Goal: Task Accomplishment & Management: Use online tool/utility

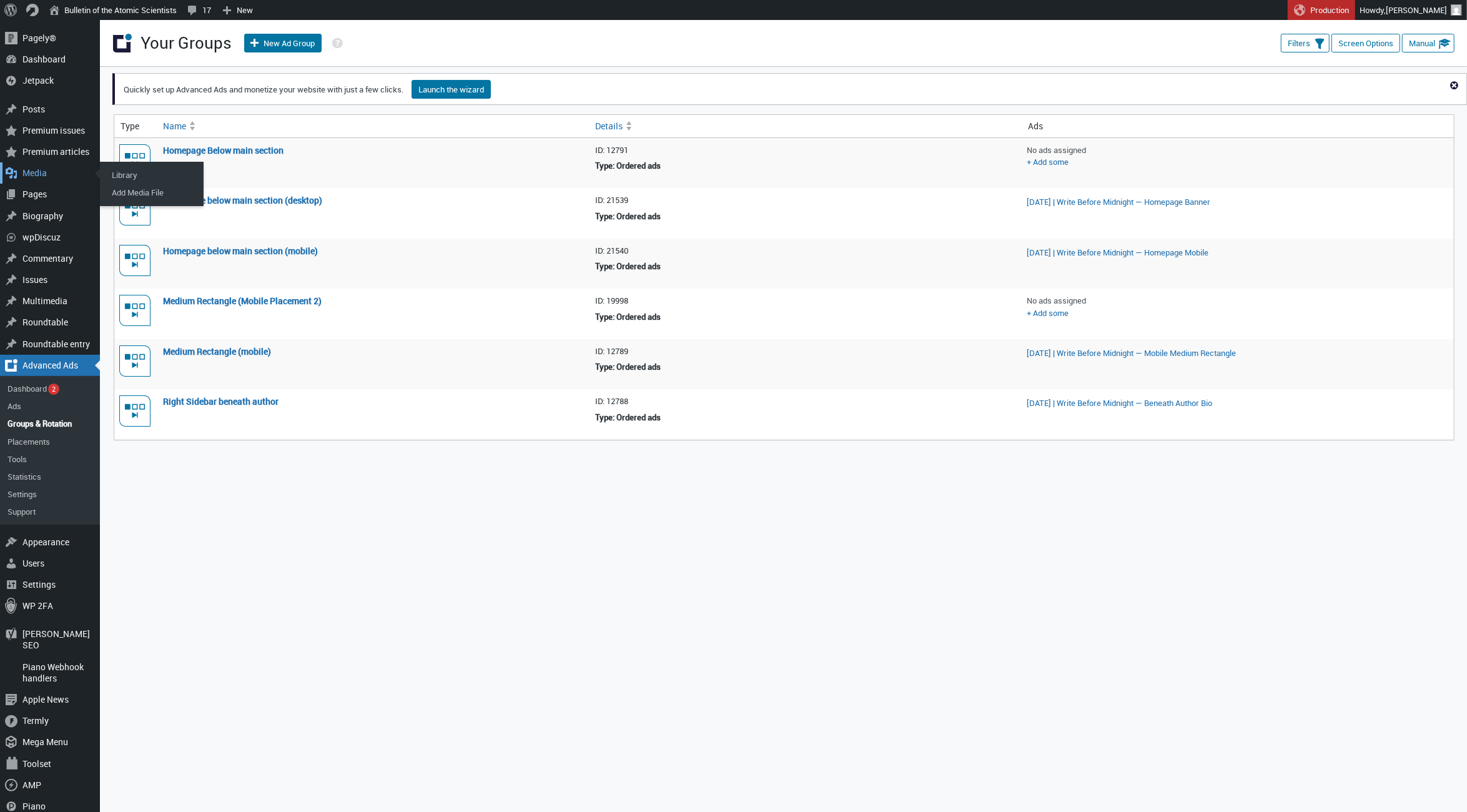
click at [38, 174] on div "Media" at bounding box center [50, 173] width 100 height 21
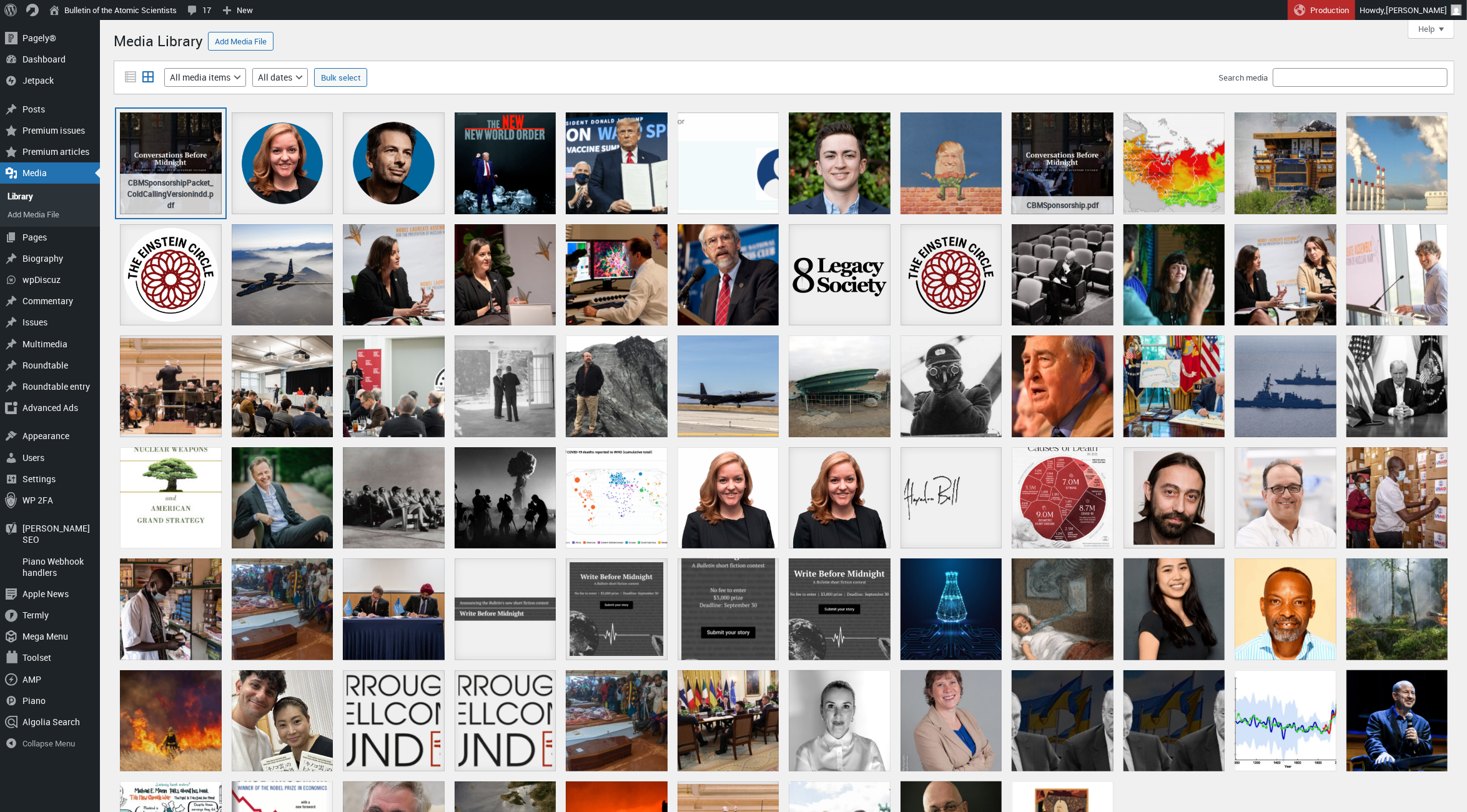
click at [171, 150] on div "CBMSponsorshipPacket_ColdCallingVersionindd.pdf" at bounding box center [171, 163] width 102 height 102
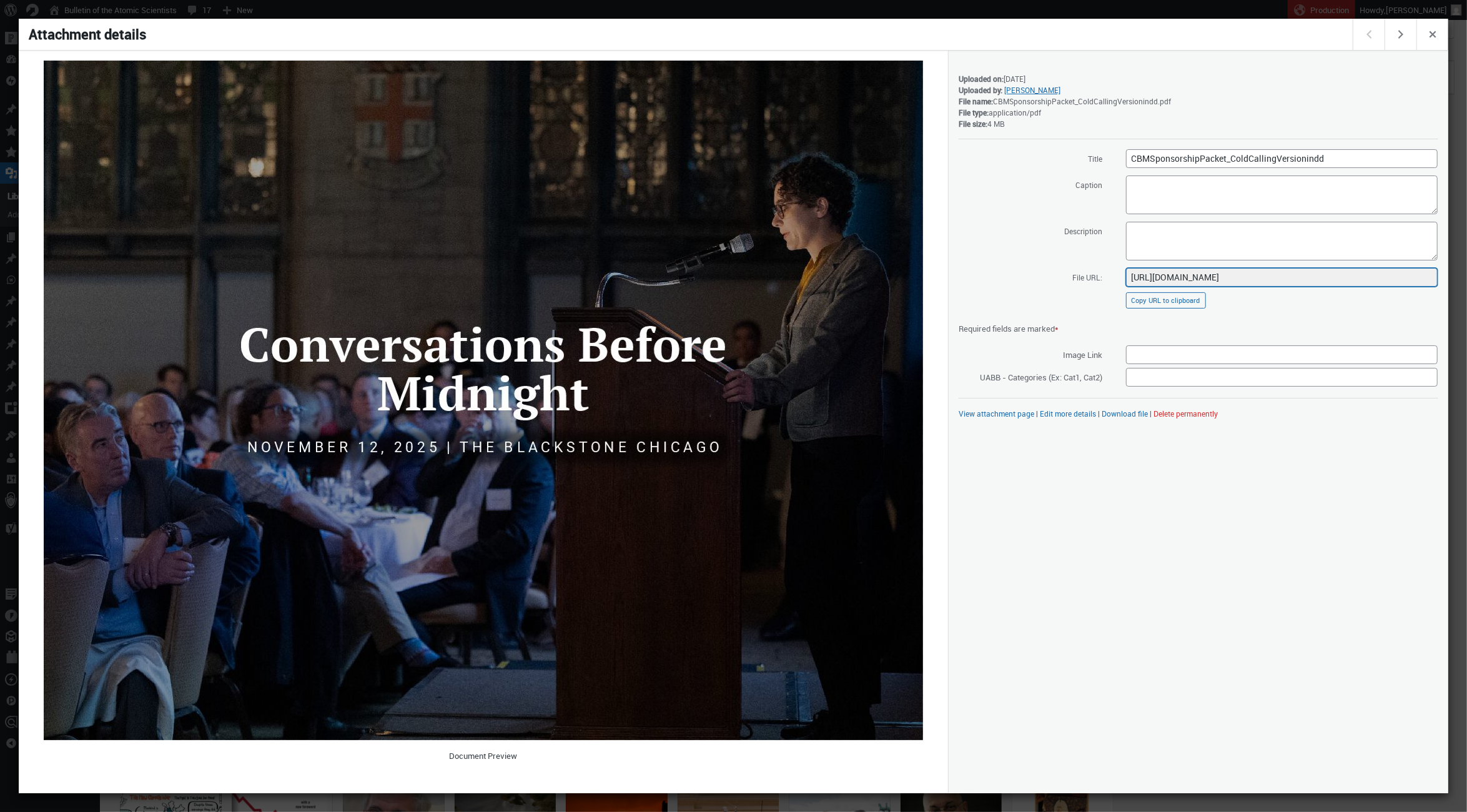
click at [1237, 277] on input "https://thebulletin.org/wp-content/uploads/2025/09/CBMSponsorshipPacket_ColdCal…" at bounding box center [1282, 277] width 312 height 18
click at [1219, 149] on input "CBMSponsorshipPacket_ColdCallingVersionindd" at bounding box center [1282, 158] width 312 height 18
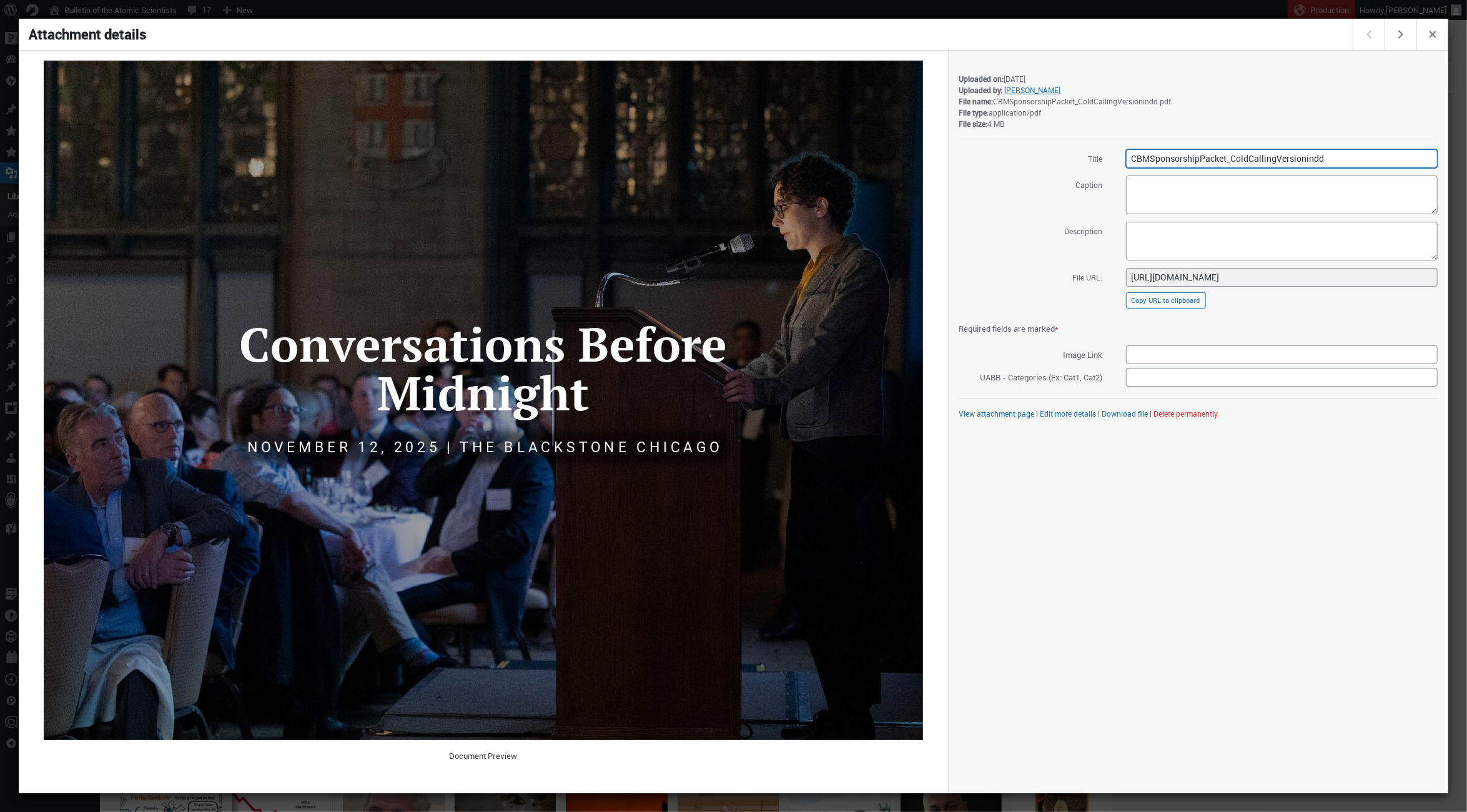
click at [1219, 149] on input "CBMSponsorshipPacket_ColdCallingVersionindd" at bounding box center [1282, 158] width 312 height 18
type input "CBMSponsorshipPacket"
click at [1235, 575] on div "Saved. Details Uploaded on: September 2, 2025 Uploaded by: Sarah Starkey File n…" at bounding box center [1198, 422] width 500 height 743
click at [1427, 36] on span "Close dialog" at bounding box center [1433, 33] width 14 height 10
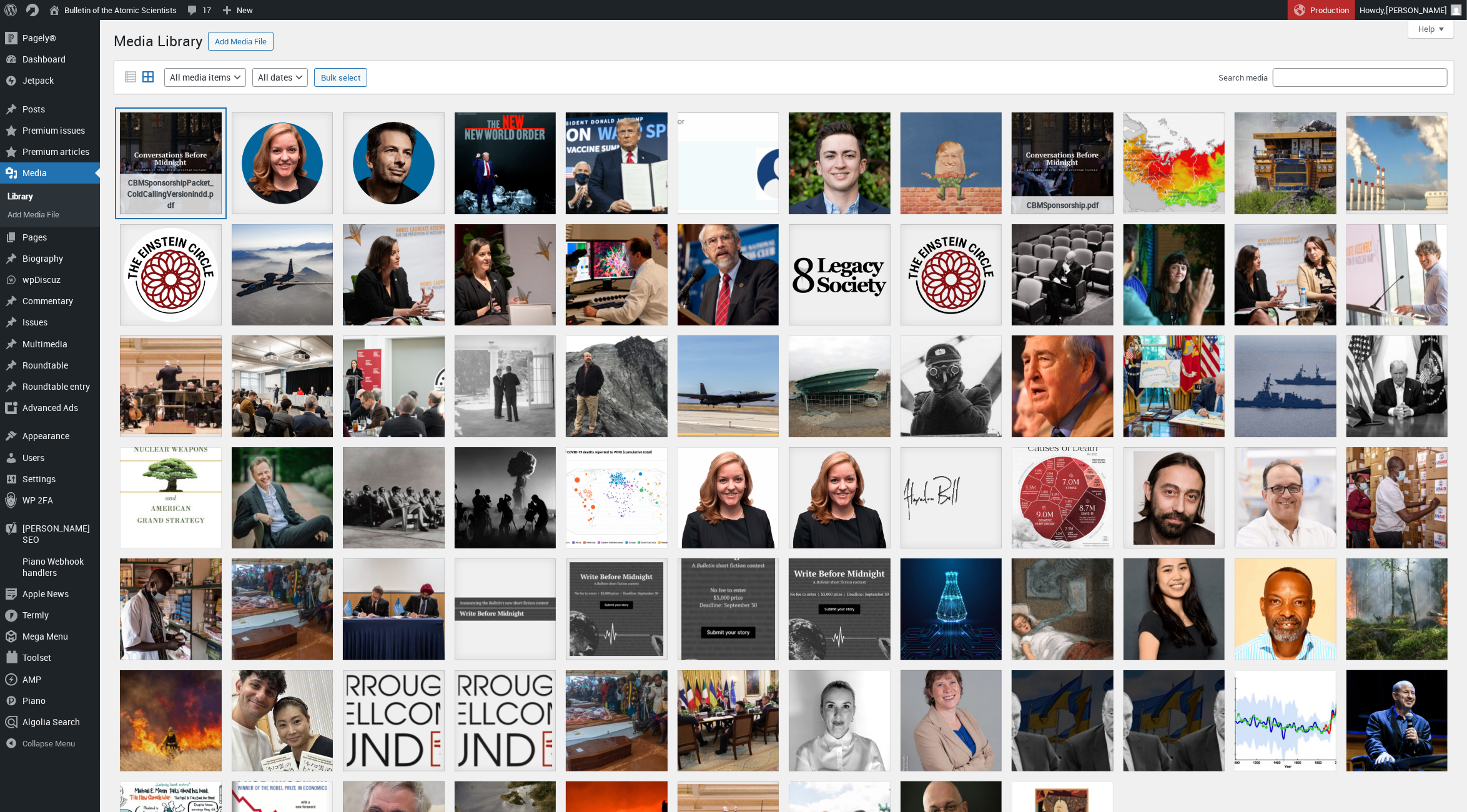
click at [168, 158] on div "CBMSponsorshipPacket_ColdCallingVersionindd.pdf" at bounding box center [171, 163] width 102 height 102
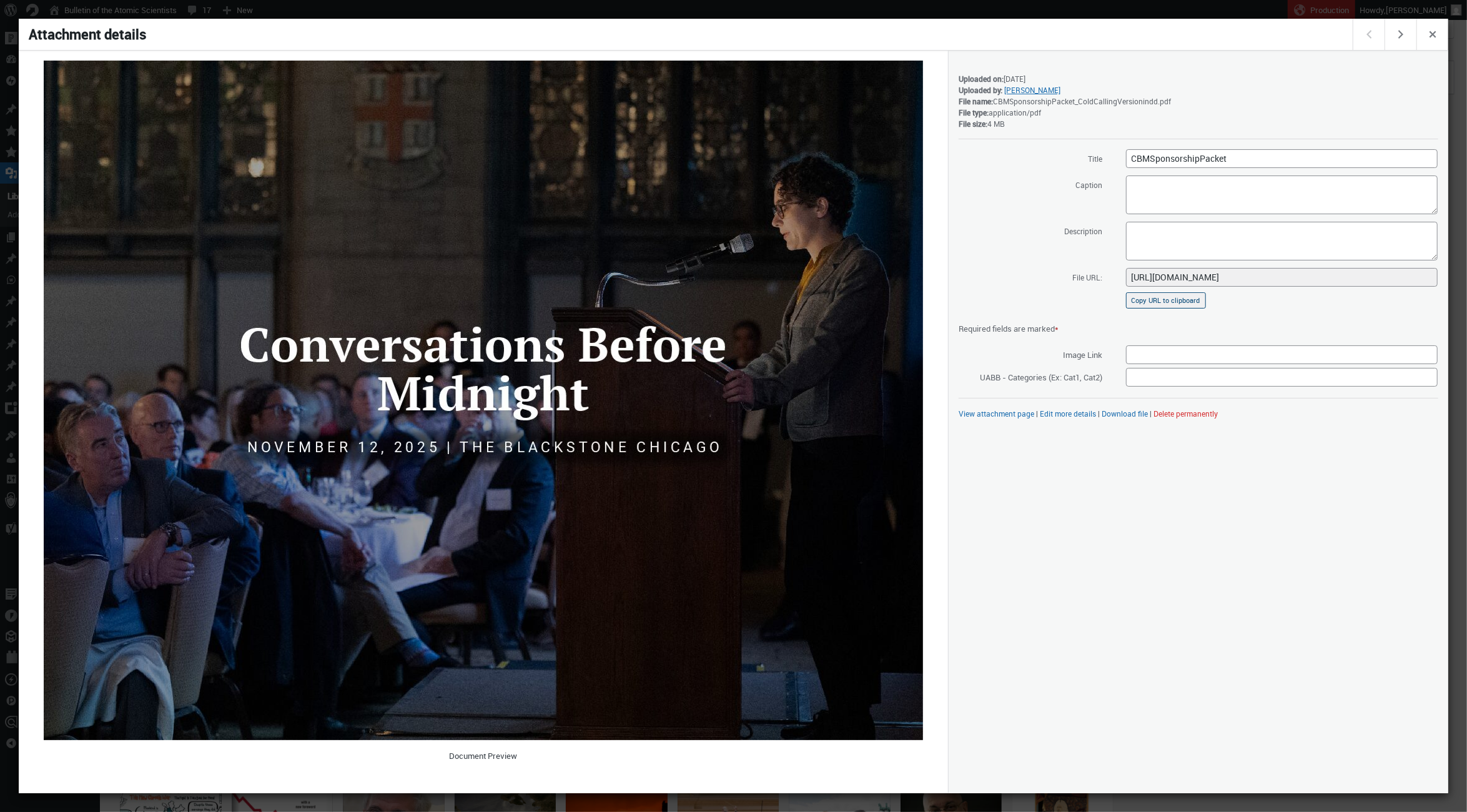
click at [1173, 301] on button "Copy URL to clipboard" at bounding box center [1166, 301] width 80 height 16
click at [1422, 36] on button "Close dialog" at bounding box center [1432, 34] width 32 height 32
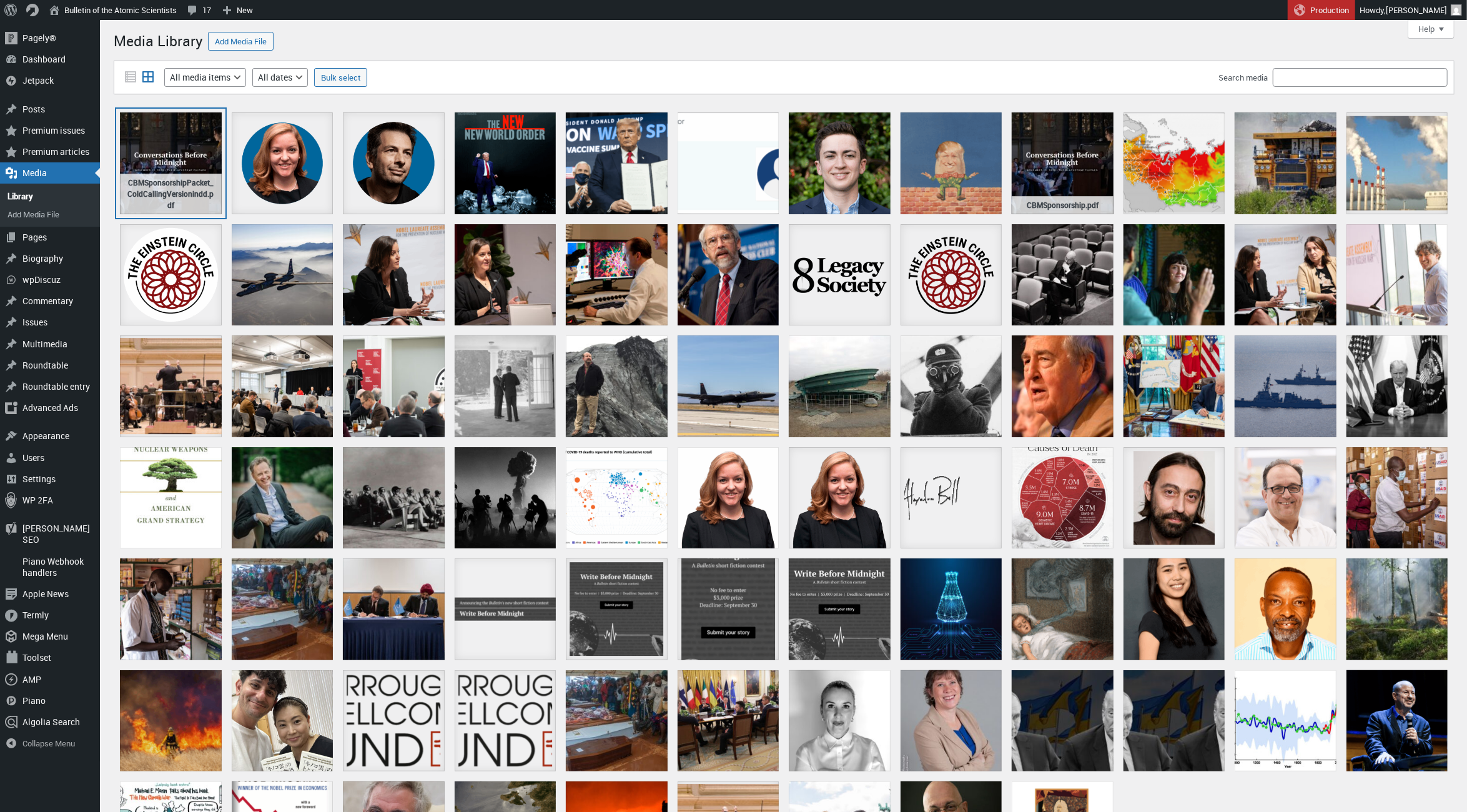
click at [137, 161] on div "CBMSponsorshipPacket_ColdCallingVersionindd.pdf" at bounding box center [171, 163] width 102 height 102
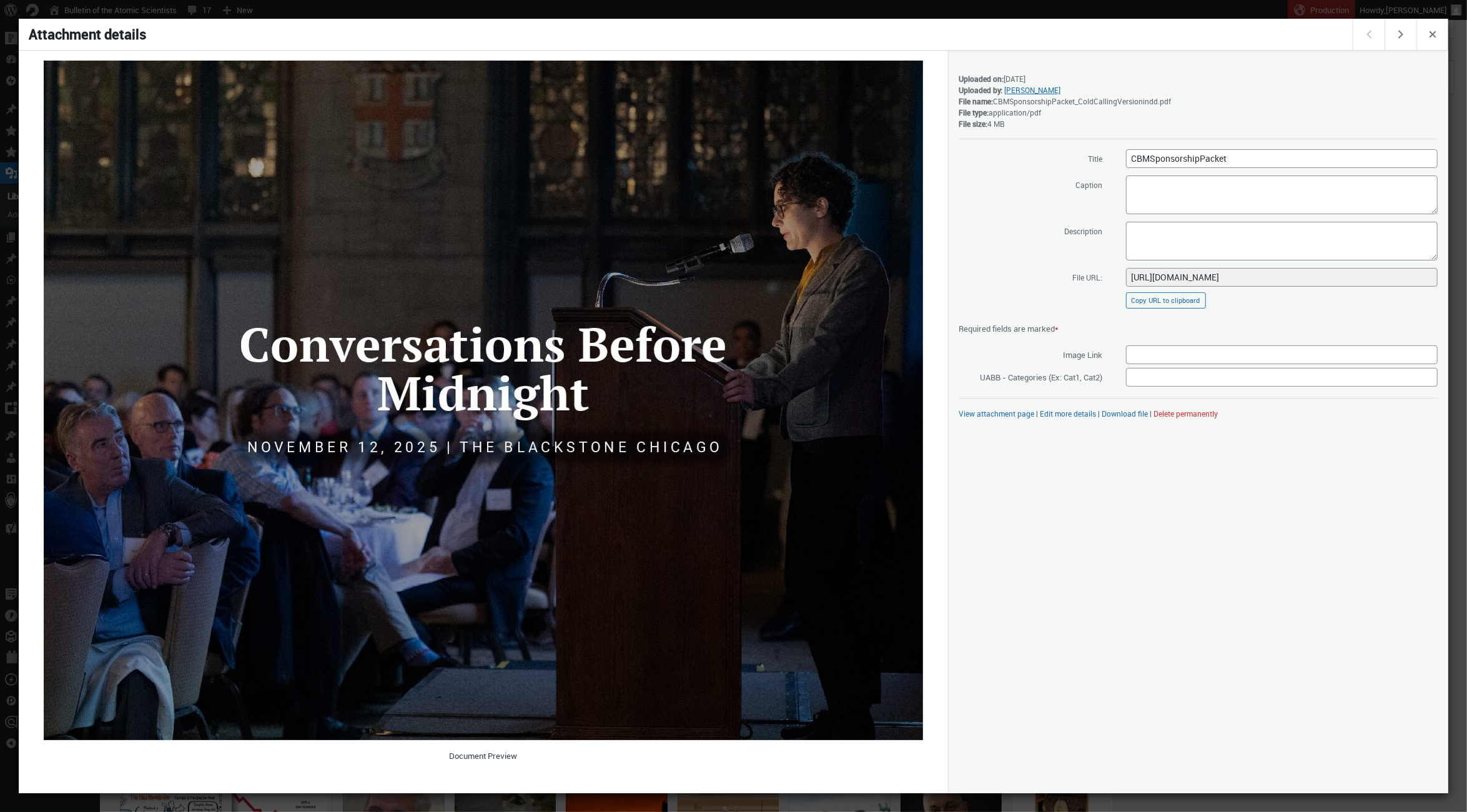
click at [1217, 410] on button "Delete permanently" at bounding box center [1185, 413] width 64 height 10
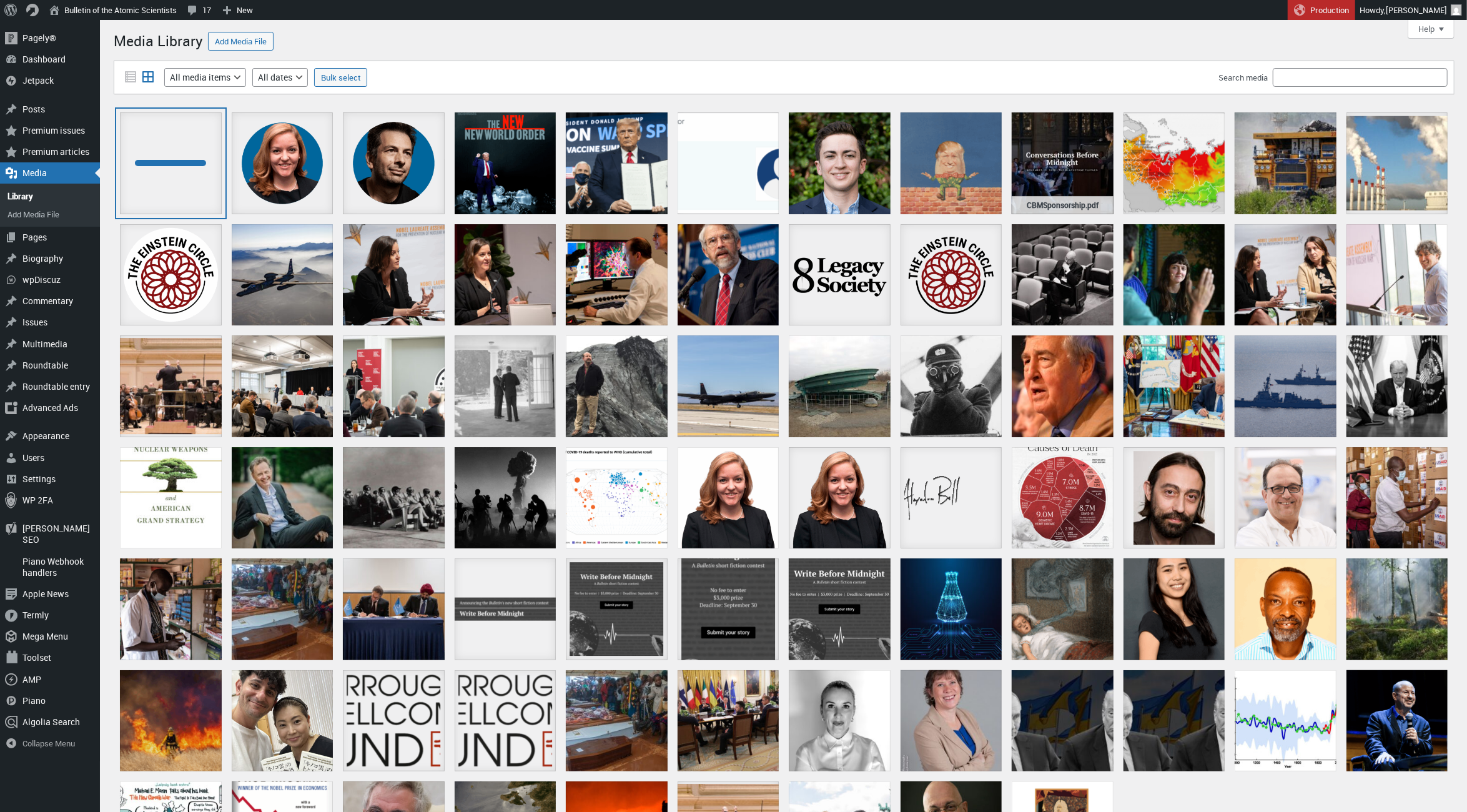
click at [156, 146] on div at bounding box center [171, 163] width 102 height 102
click at [171, 166] on div "CBMSponsorshipPacket.pdf" at bounding box center [171, 163] width 102 height 102
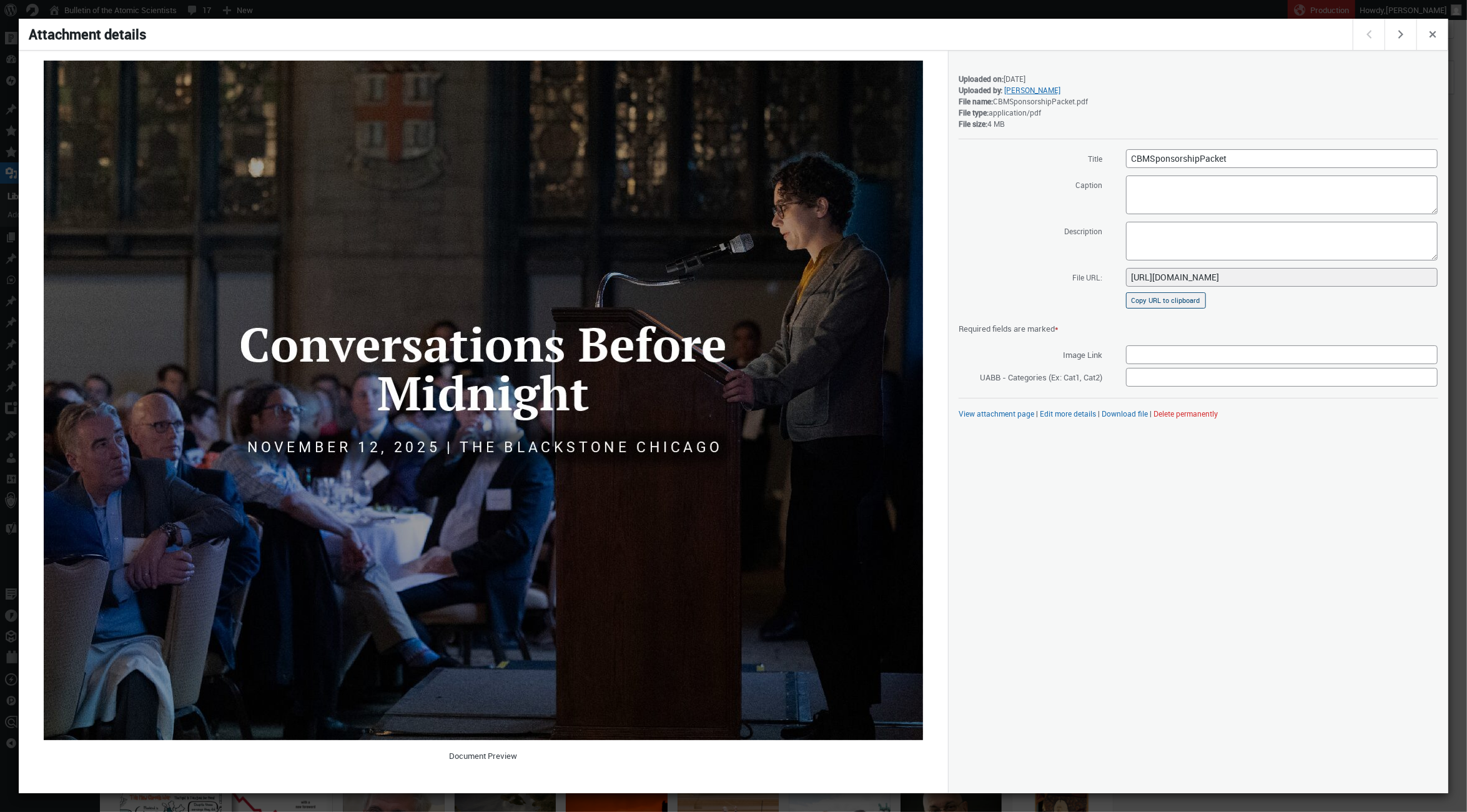
click at [1143, 298] on button "Copy URL to clipboard" at bounding box center [1166, 301] width 80 height 16
click at [1438, 38] on span "Close dialog" at bounding box center [1433, 33] width 14 height 10
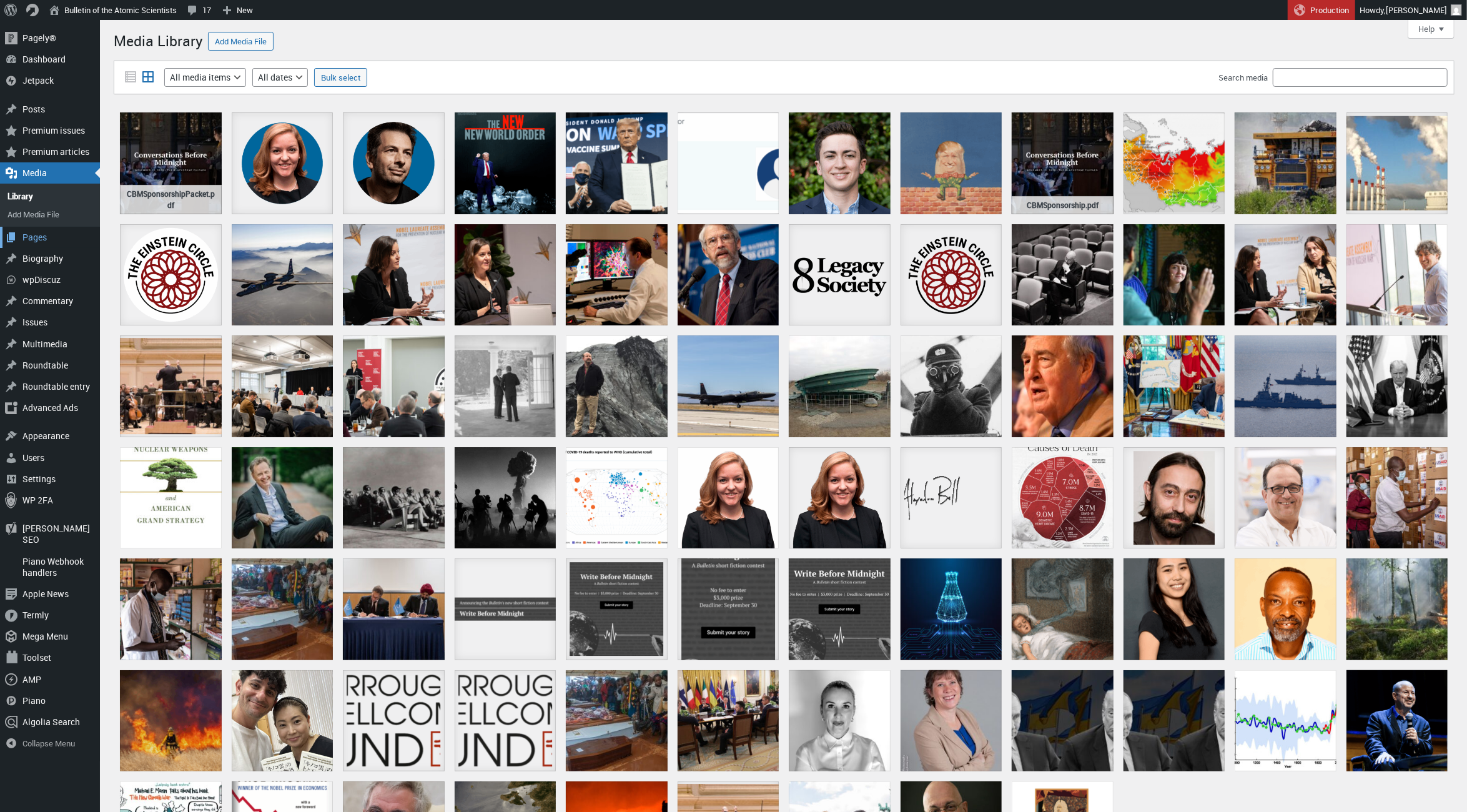
click at [53, 228] on div "Pages" at bounding box center [50, 237] width 100 height 21
click at [35, 238] on div "Pages" at bounding box center [50, 237] width 100 height 21
click at [23, 223] on ul "Media Library Add Media File" at bounding box center [50, 205] width 100 height 42
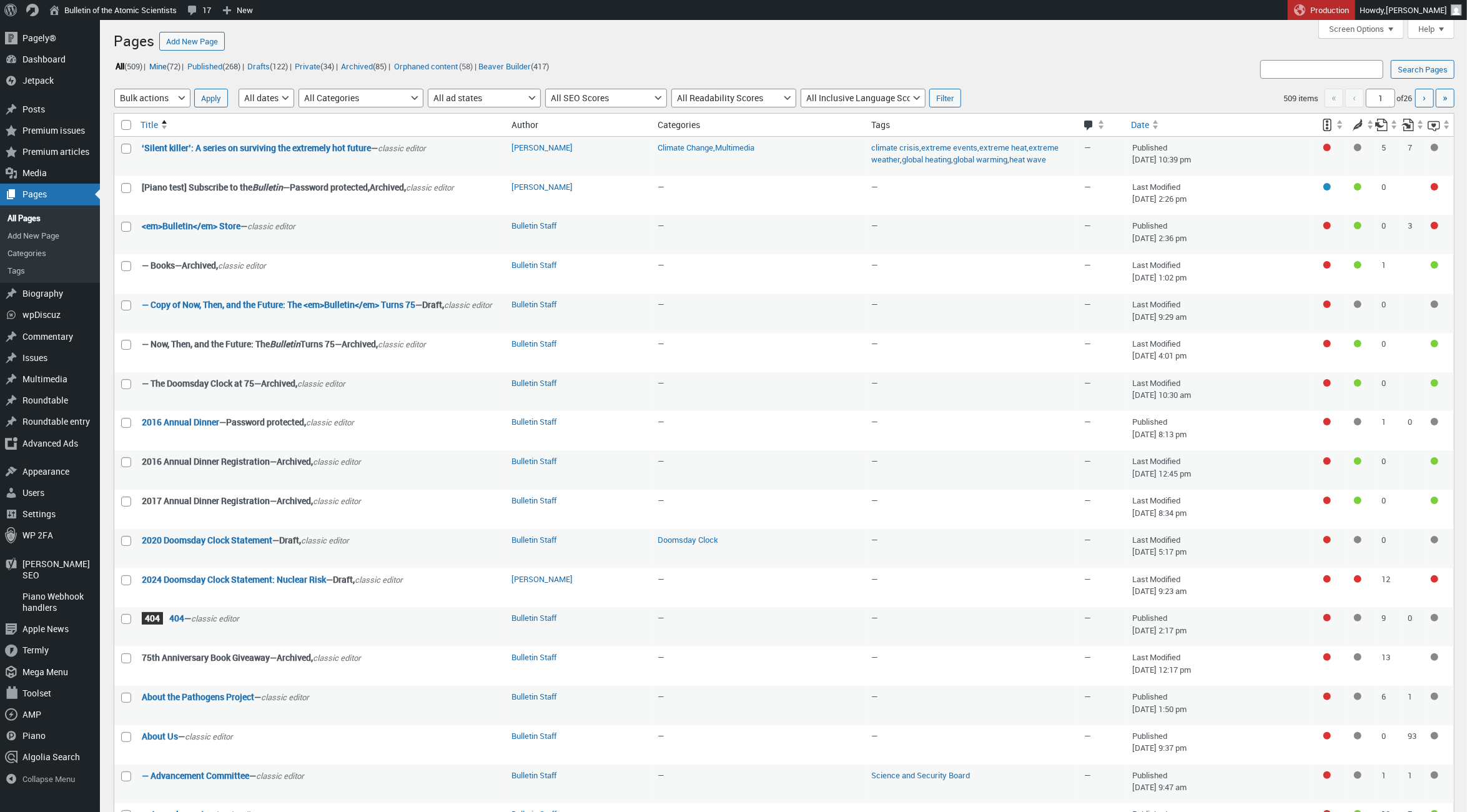
click at [171, 68] on link "Mine (72)" at bounding box center [164, 66] width 34 height 14
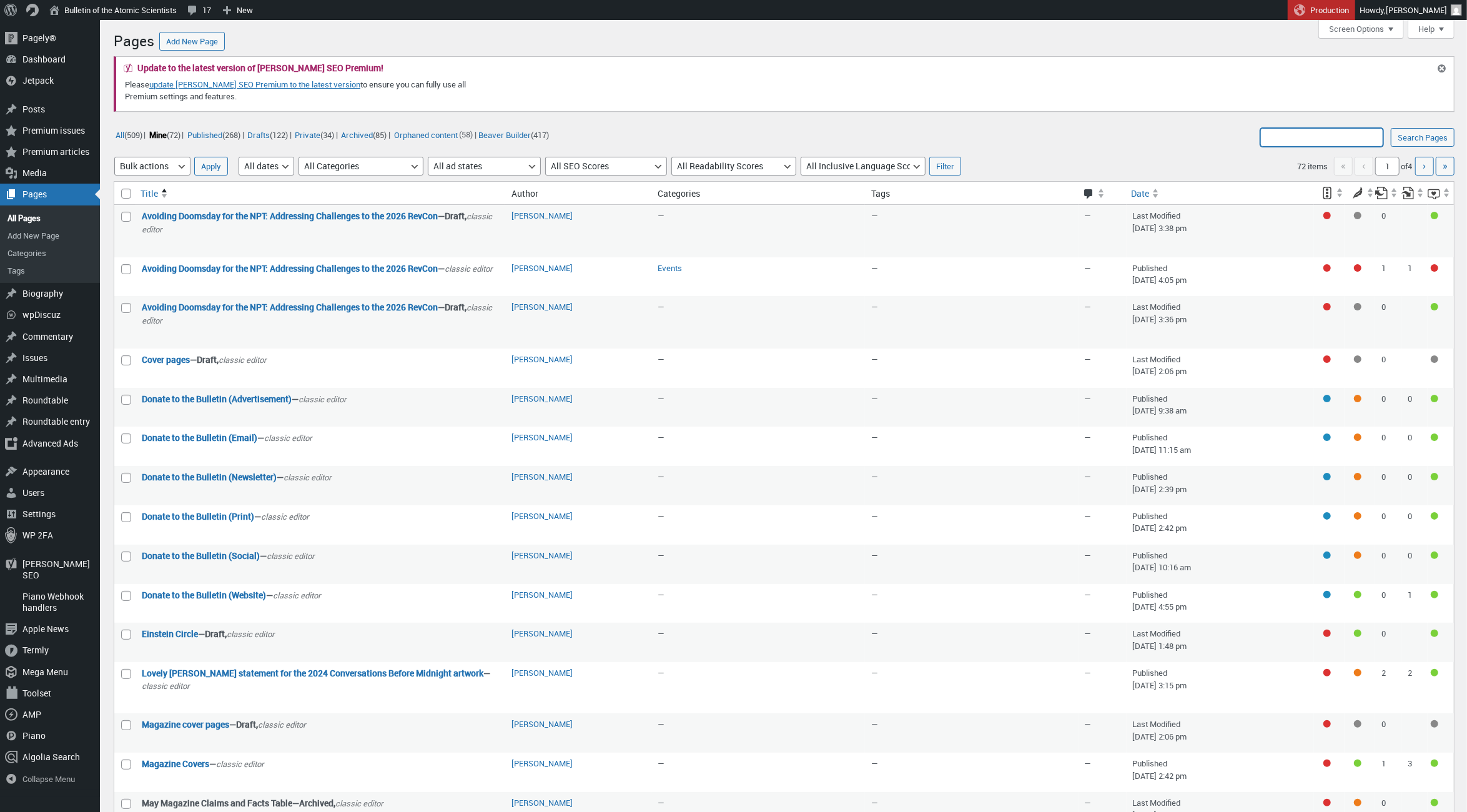
click at [1309, 137] on input "Search Pages:" at bounding box center [1322, 137] width 123 height 18
type input "Ways To Give"
click at [1420, 137] on input "Search Pages" at bounding box center [1422, 137] width 63 height 18
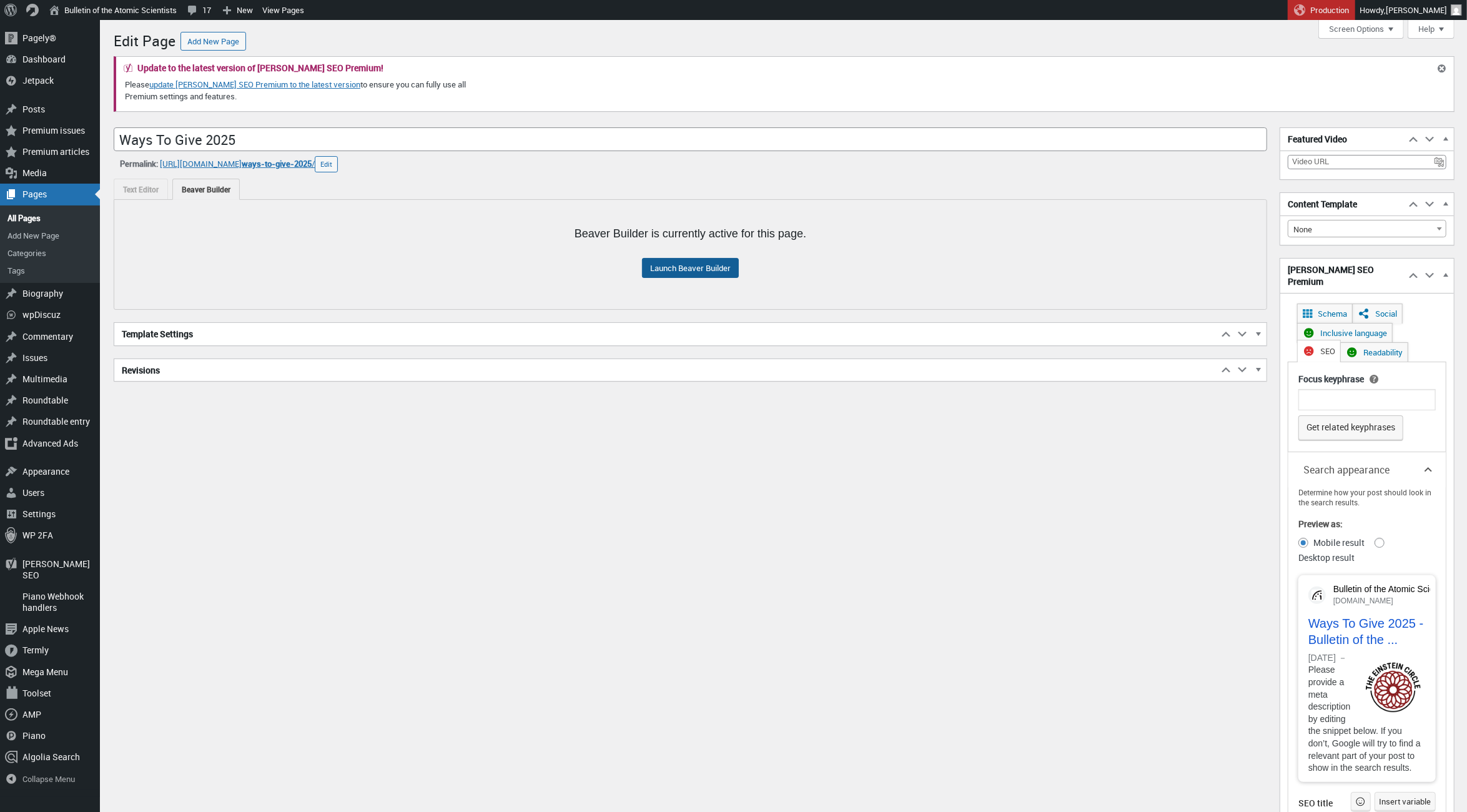
click at [715, 265] on link "Launch Beaver Builder" at bounding box center [690, 267] width 97 height 20
